Goal: Task Accomplishment & Management: Use online tool/utility

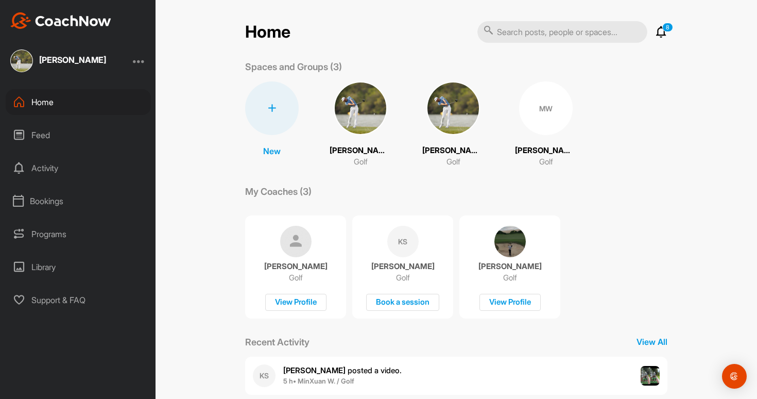
click at [455, 104] on img at bounding box center [453, 108] width 54 height 54
click at [370, 121] on img at bounding box center [361, 108] width 54 height 54
click at [535, 111] on div "MW" at bounding box center [546, 108] width 54 height 54
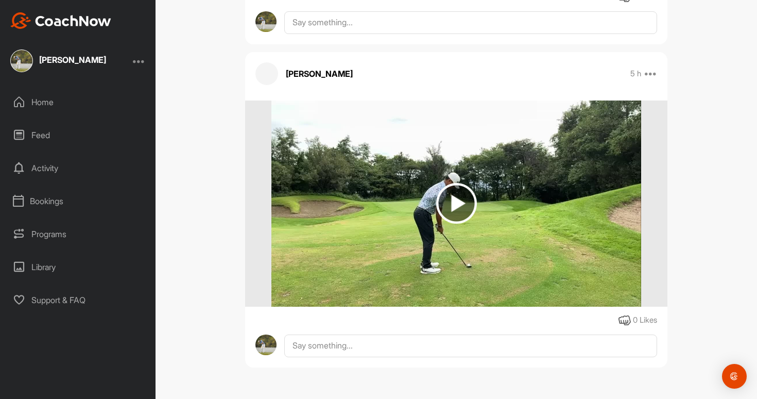
scroll to position [2407, 0]
click at [472, 185] on img at bounding box center [456, 203] width 41 height 41
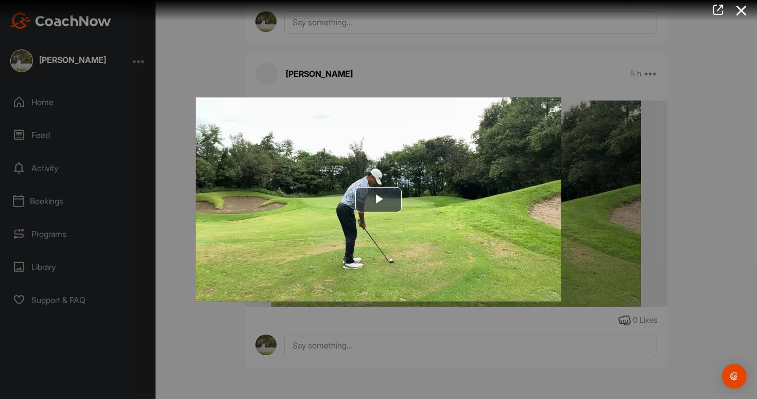
click at [472, 185] on img "Video Player" at bounding box center [379, 199] width 366 height 204
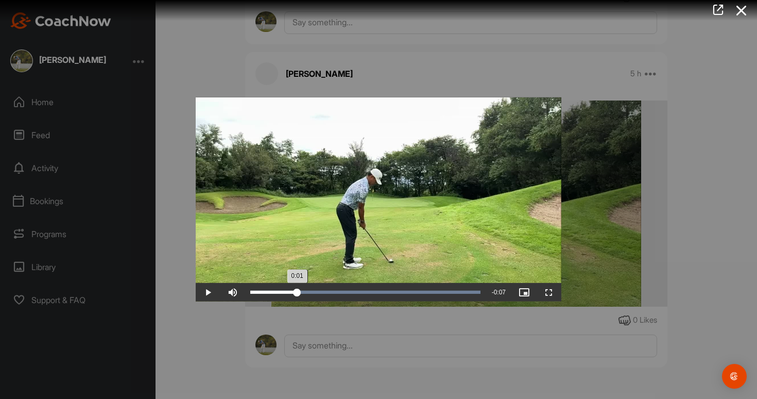
click at [297, 288] on div "Loaded : 100.00% 0:01 0:01" at bounding box center [365, 292] width 241 height 19
click at [279, 289] on div "Loaded : 100.00% 0:01 0:01" at bounding box center [365, 292] width 241 height 19
click at [278, 291] on div "Loaded : 100.00% 0:01 0:03" at bounding box center [365, 291] width 230 height 3
click at [303, 293] on div "0:02" at bounding box center [288, 291] width 76 height 3
click at [205, 292] on span "Video Player" at bounding box center [208, 292] width 25 height 0
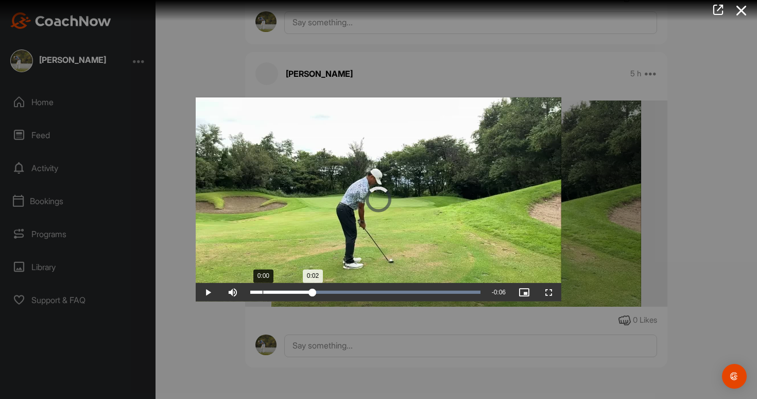
click at [263, 293] on div "Loaded : 100.00% 0:00 0:02" at bounding box center [365, 291] width 230 height 3
click at [203, 292] on span "Video Player" at bounding box center [208, 292] width 25 height 0
click at [205, 292] on span "Video Player" at bounding box center [208, 292] width 25 height 0
click at [298, 296] on div "Loaded : 100.00% 0:01 0:03" at bounding box center [365, 292] width 241 height 19
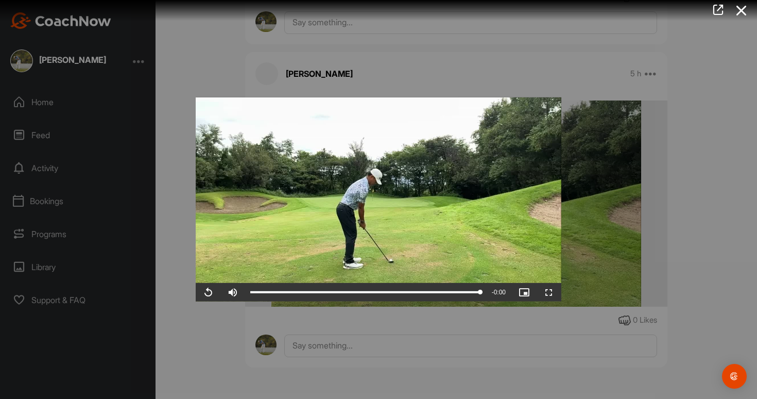
click at [657, 263] on div at bounding box center [378, 199] width 757 height 399
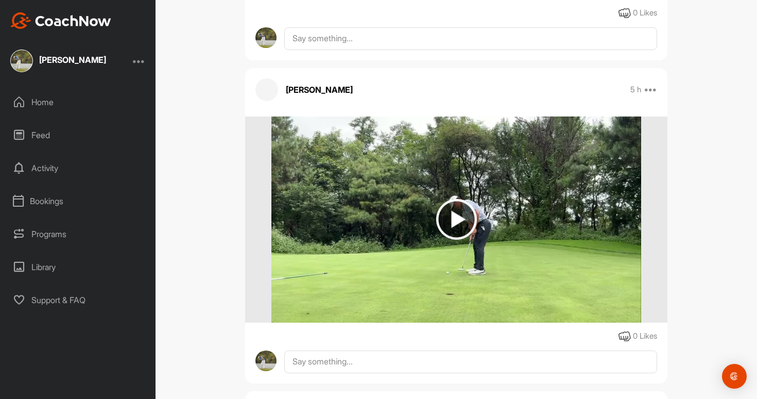
scroll to position [2070, 0]
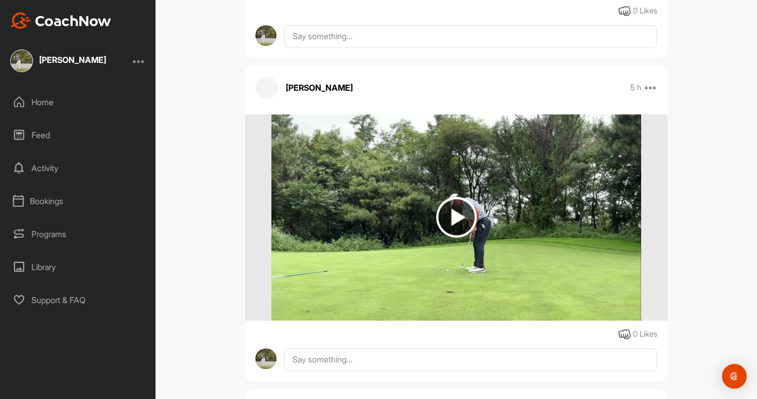
click at [506, 258] on img at bounding box center [455, 217] width 369 height 206
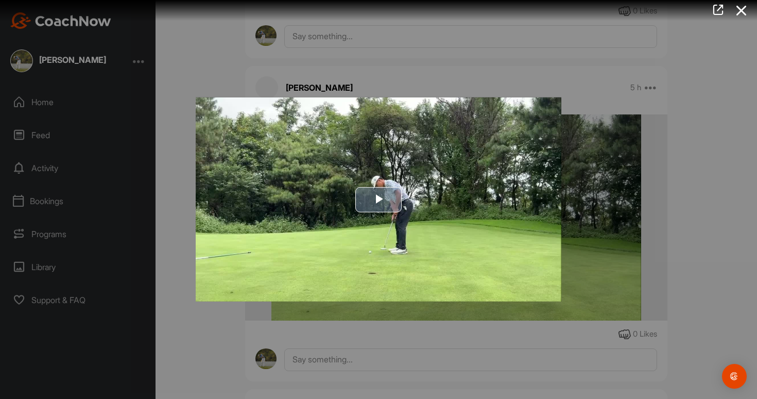
click at [460, 247] on img "Video Player" at bounding box center [379, 199] width 366 height 204
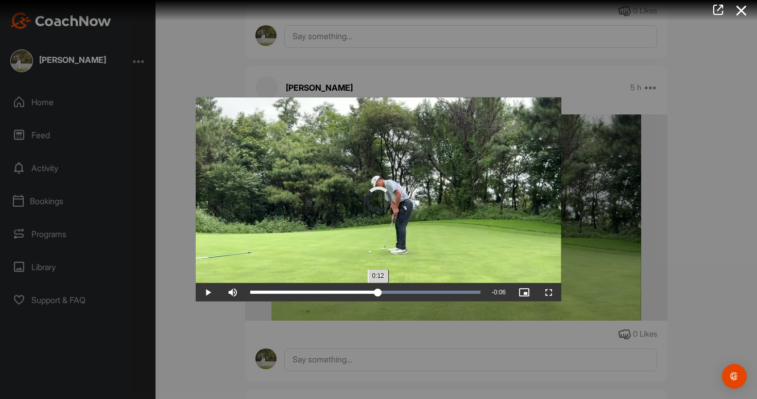
click at [378, 289] on div "Loaded : 100.00% 0:06 0:12" at bounding box center [365, 292] width 241 height 19
